Goal: Task Accomplishment & Management: Use online tool/utility

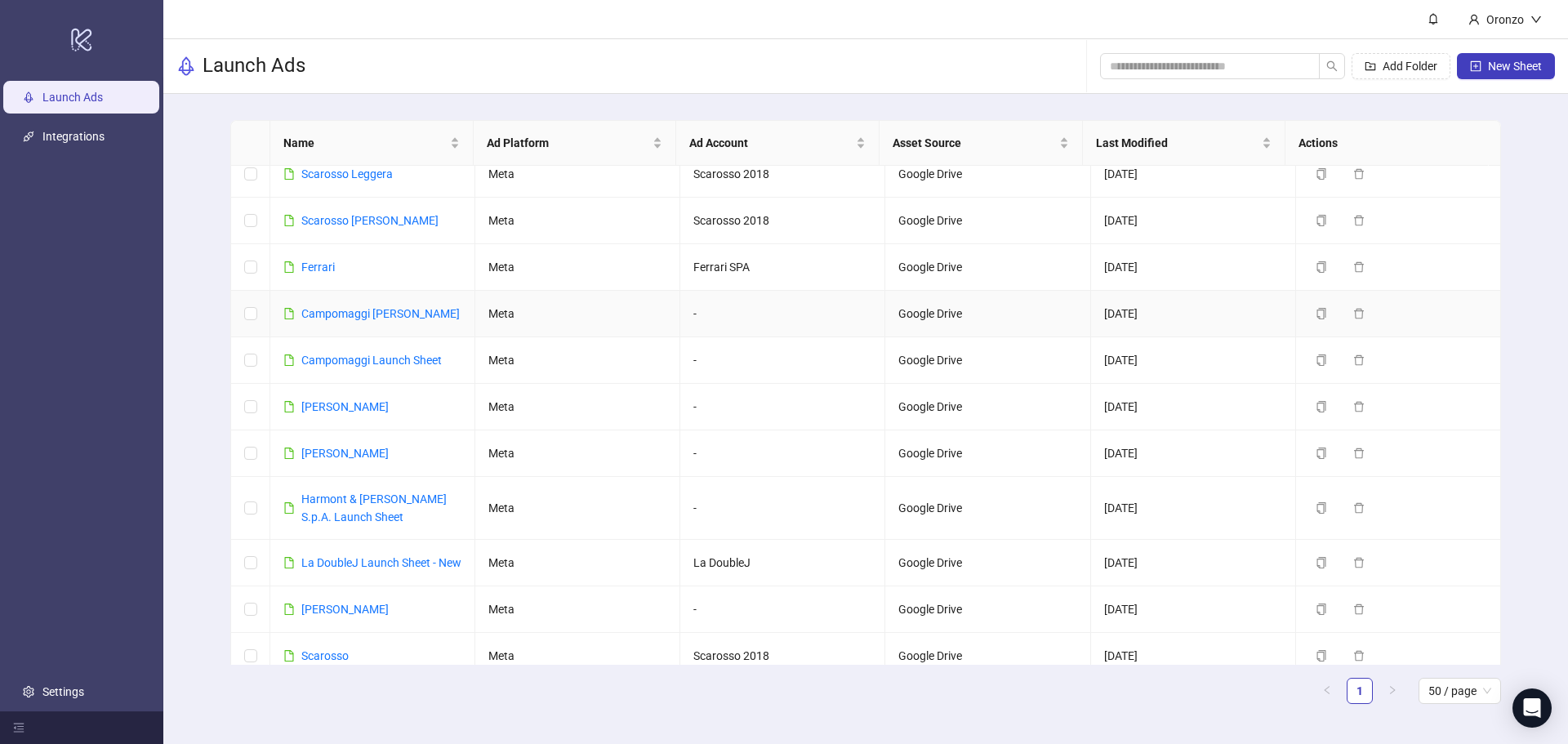
scroll to position [139, 0]
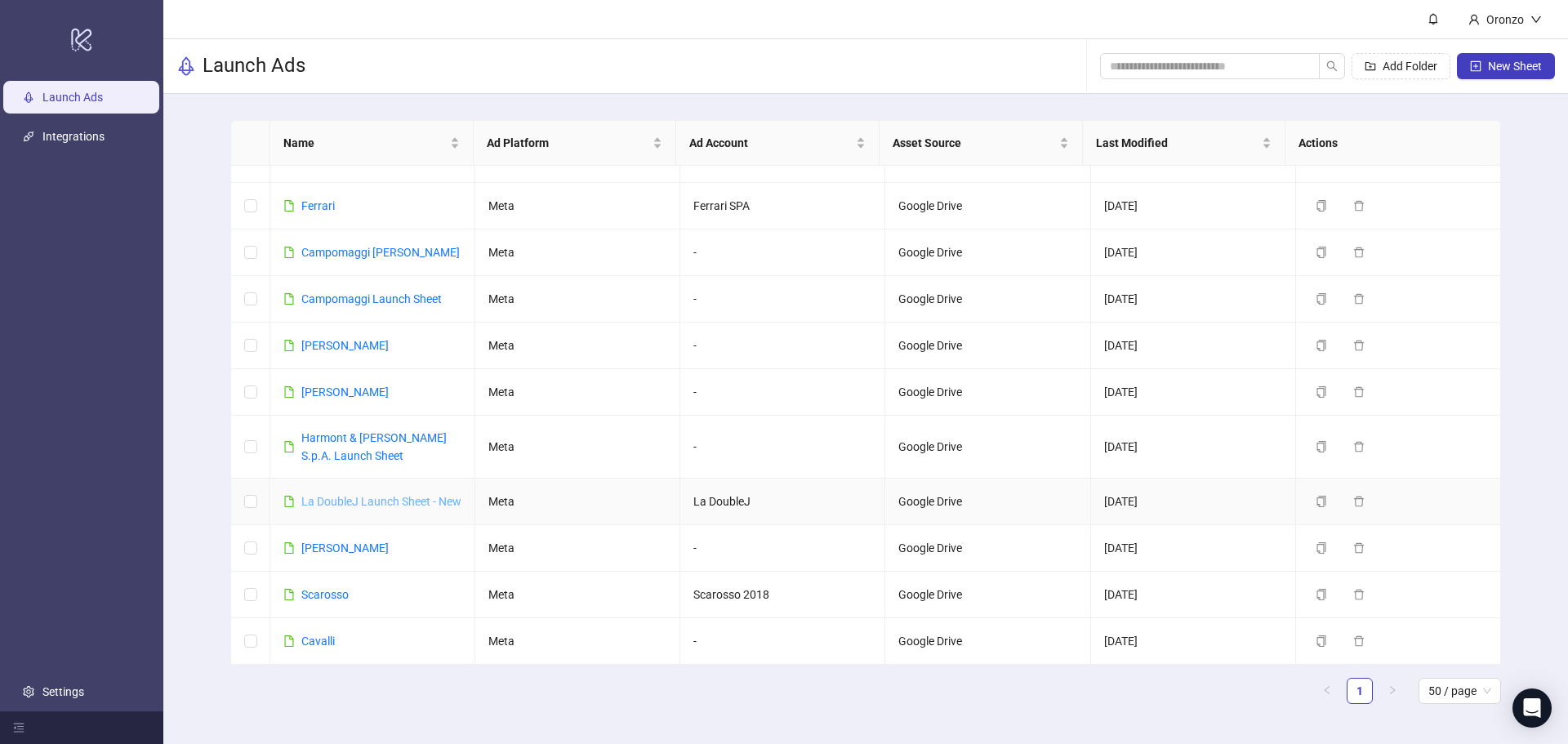
click at [419, 495] on link "La DoubleJ Launch Sheet - New" at bounding box center [381, 501] width 160 height 13
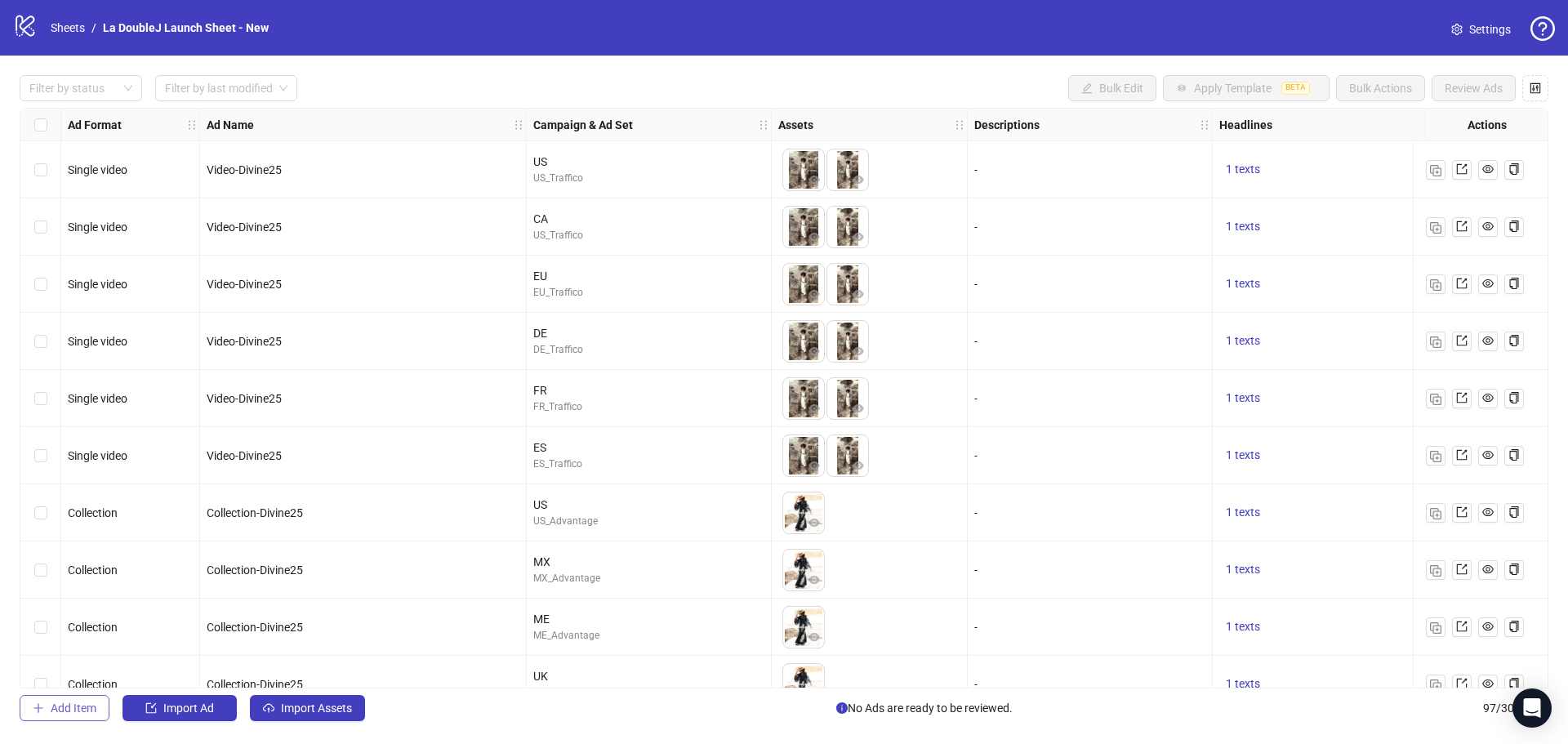
click at [52, 713] on span "Add Item" at bounding box center [74, 708] width 46 height 13
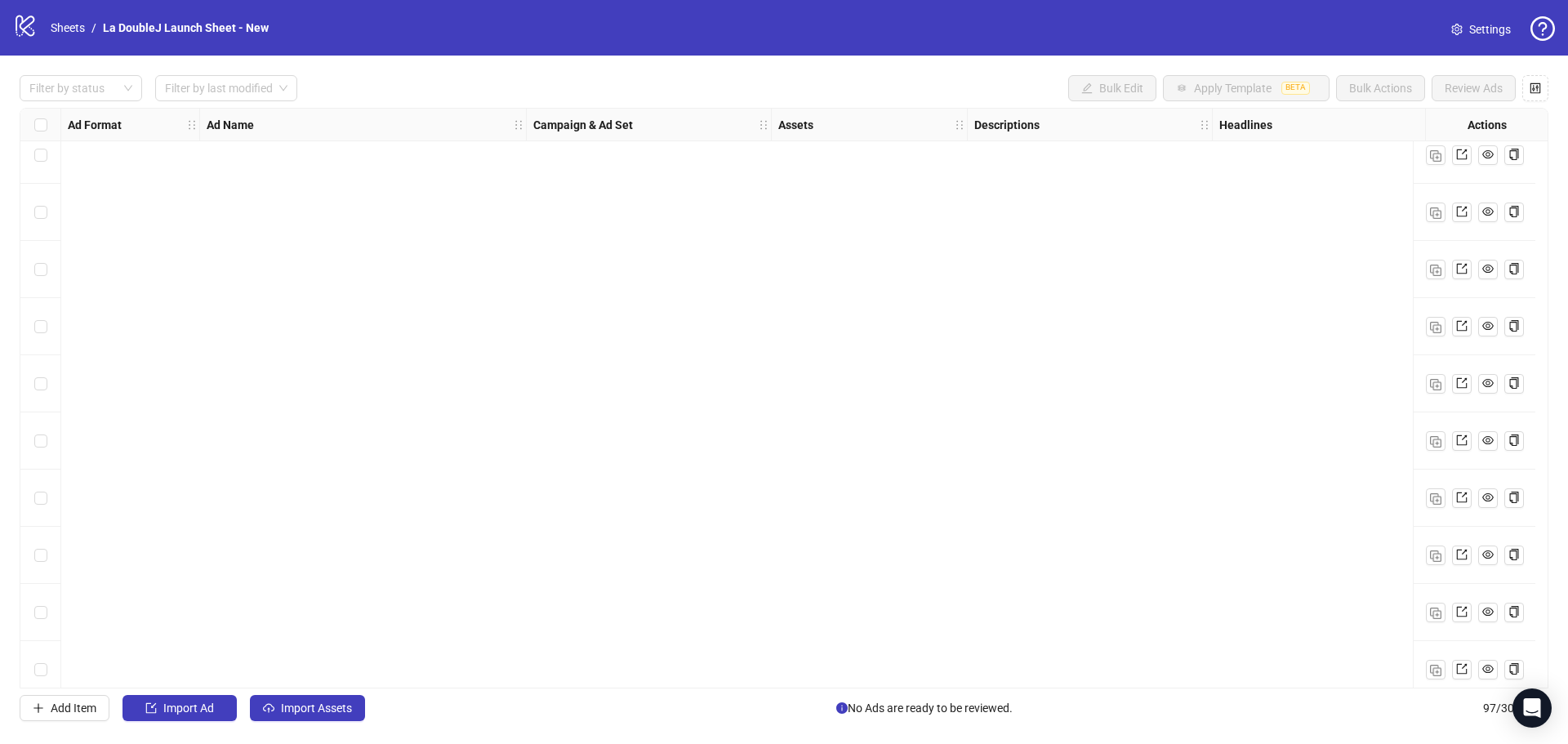
scroll to position [2532, 0]
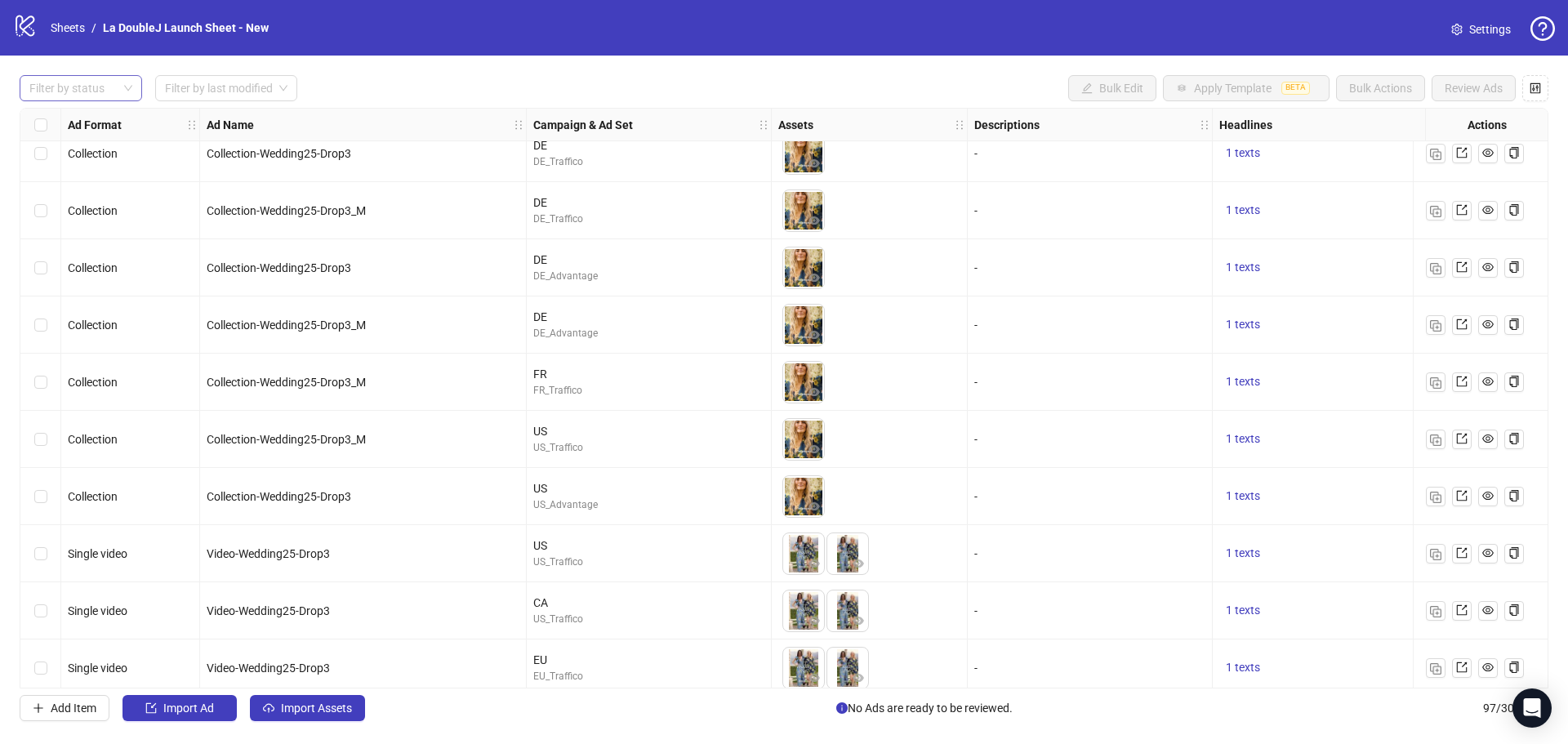
click at [104, 86] on div at bounding box center [72, 87] width 99 height 23
click at [81, 124] on div "Draft" at bounding box center [81, 122] width 96 height 18
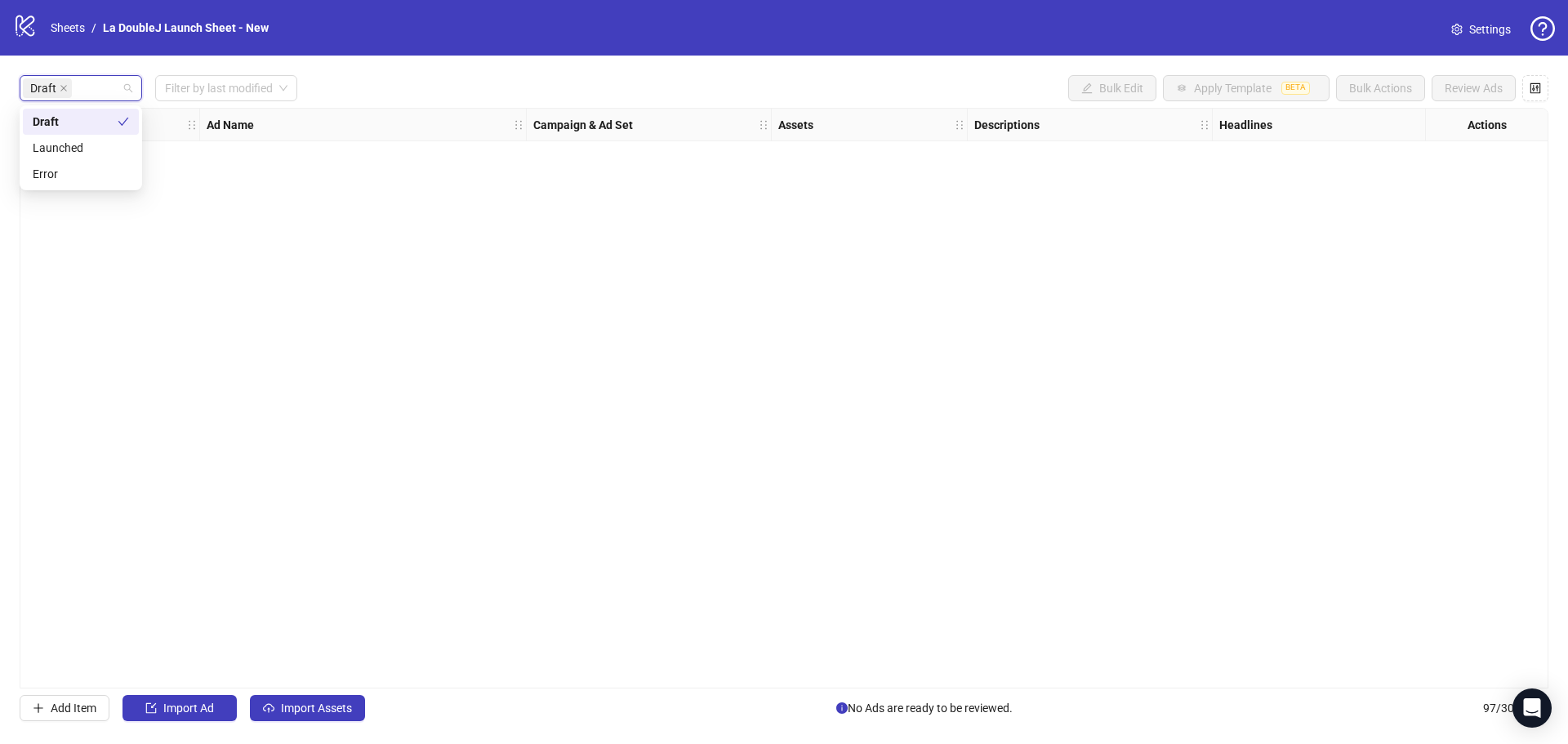
scroll to position [0, 0]
click at [326, 294] on div "Ad Format Ad Name Campaign & Ad Set Assets Descriptions Headlines Primary Texts…" at bounding box center [784, 398] width 1529 height 581
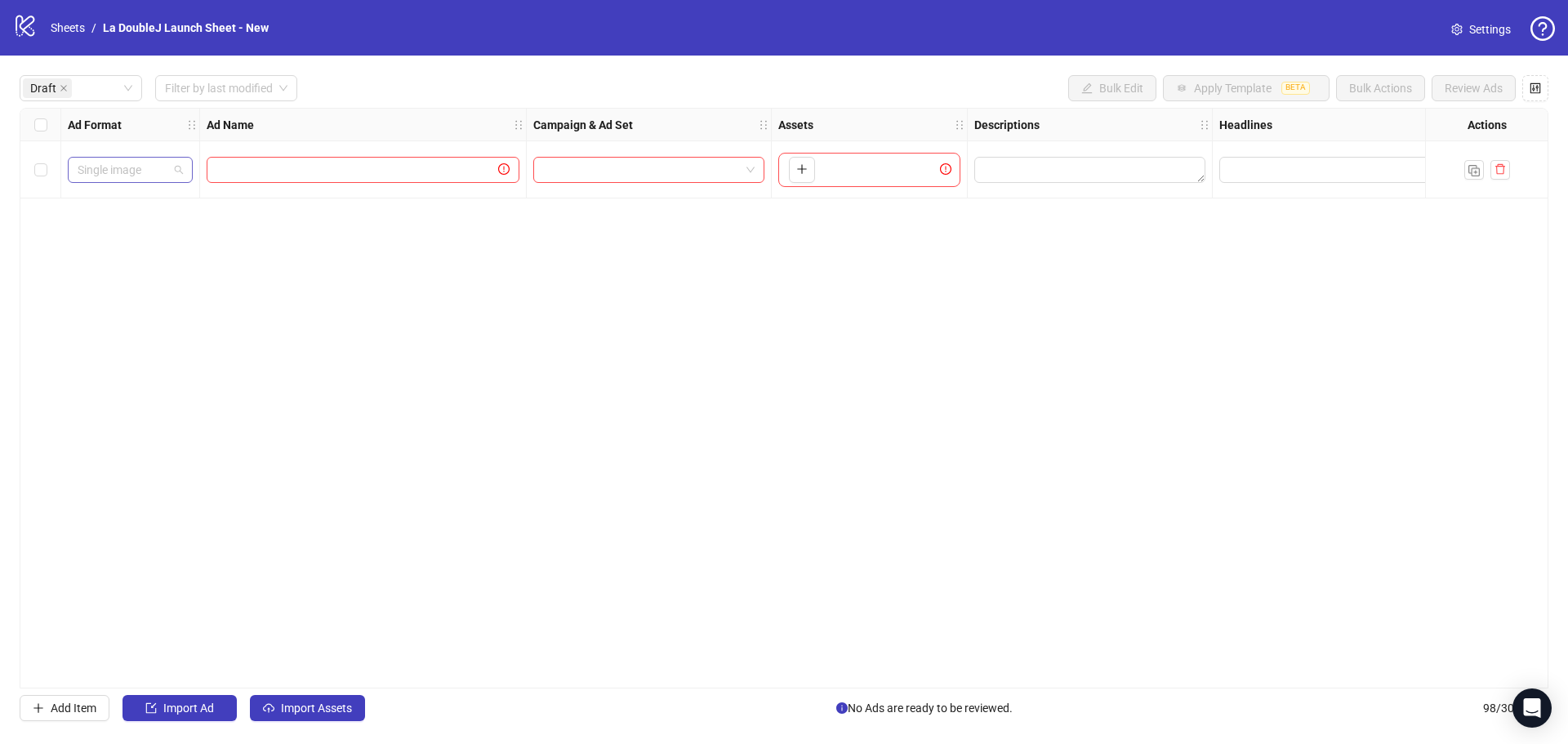
click at [161, 176] on span "Single image" at bounding box center [130, 169] width 105 height 25
click at [133, 229] on div "Single video" at bounding box center [130, 229] width 99 height 18
click at [356, 177] on input "text" at bounding box center [355, 170] width 278 height 18
type input "*****"
click at [392, 173] on input "*****" at bounding box center [361, 170] width 290 height 18
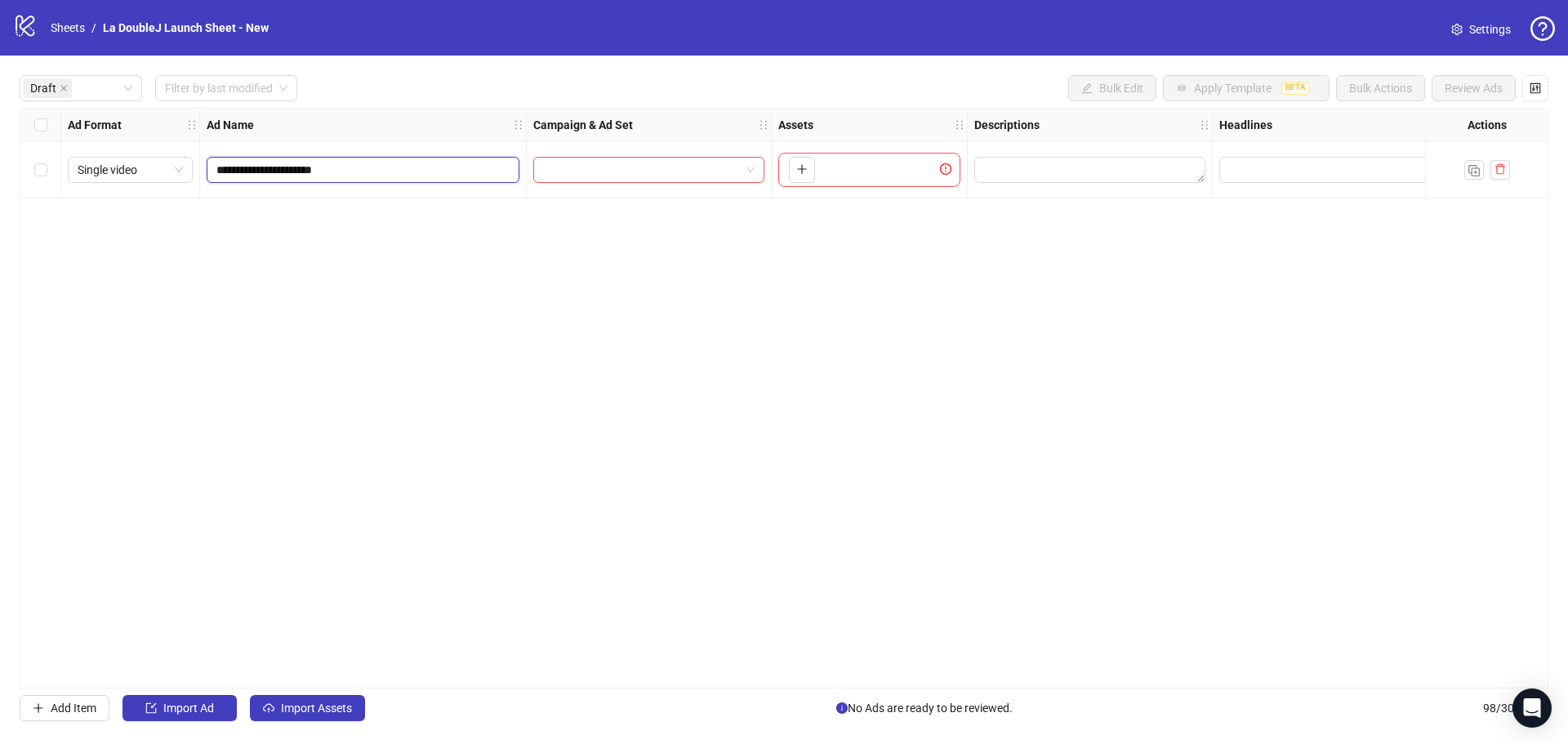
type input "**********"
click at [752, 174] on span at bounding box center [648, 169] width 211 height 25
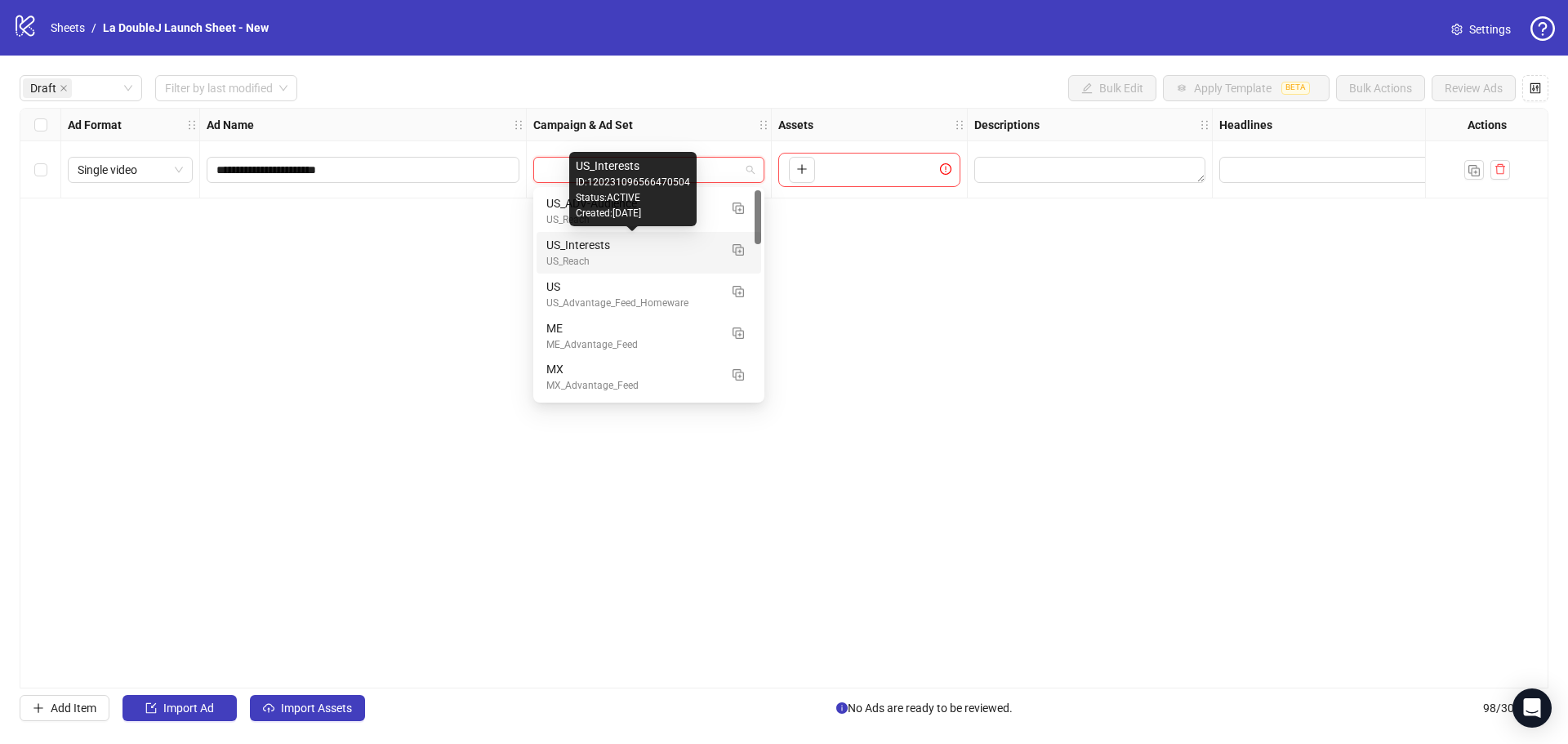
click at [582, 246] on div "US_Interests" at bounding box center [632, 245] width 172 height 18
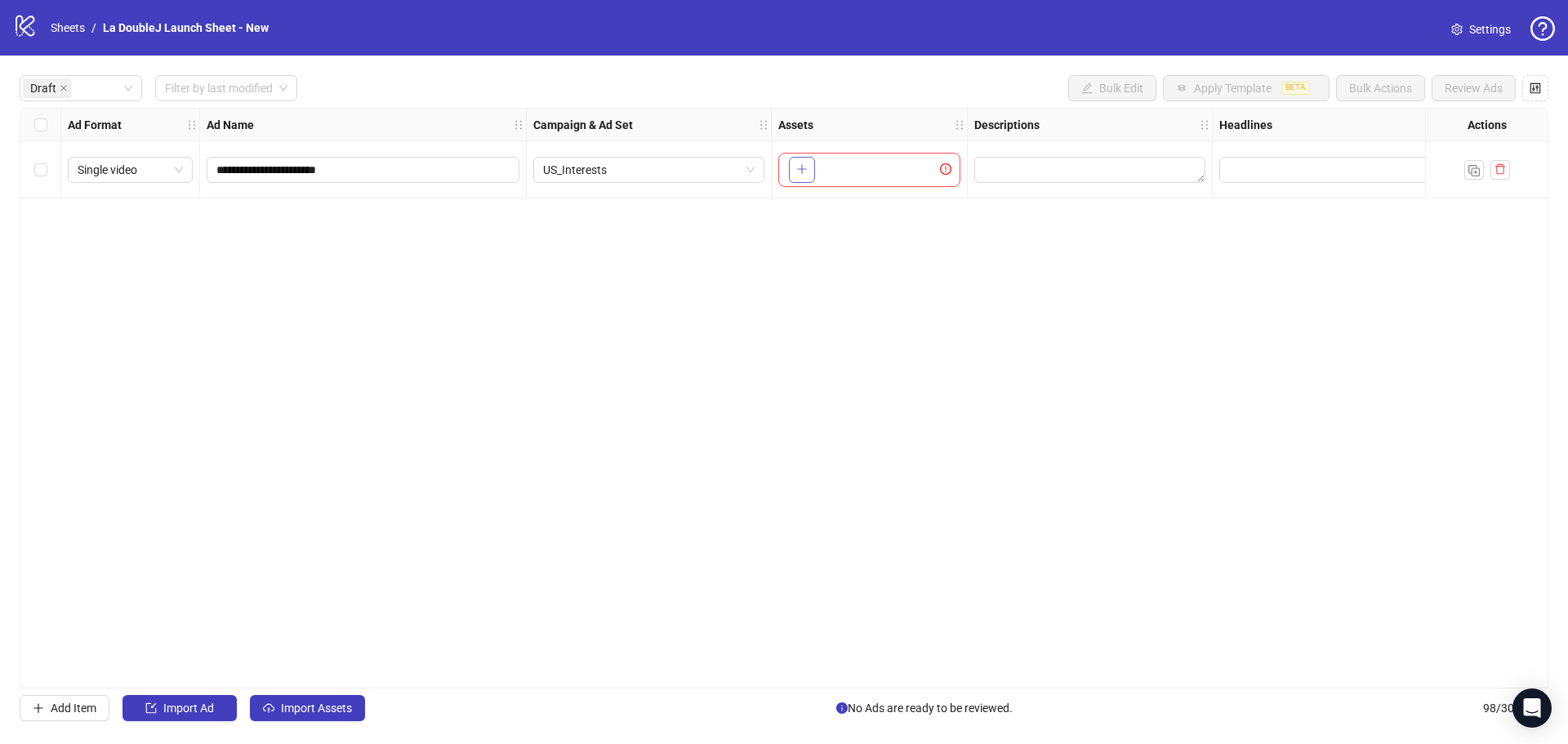
click at [796, 179] on button "button" at bounding box center [802, 170] width 27 height 27
click at [800, 172] on icon "plus" at bounding box center [802, 169] width 12 height 12
